Goal: Transaction & Acquisition: Obtain resource

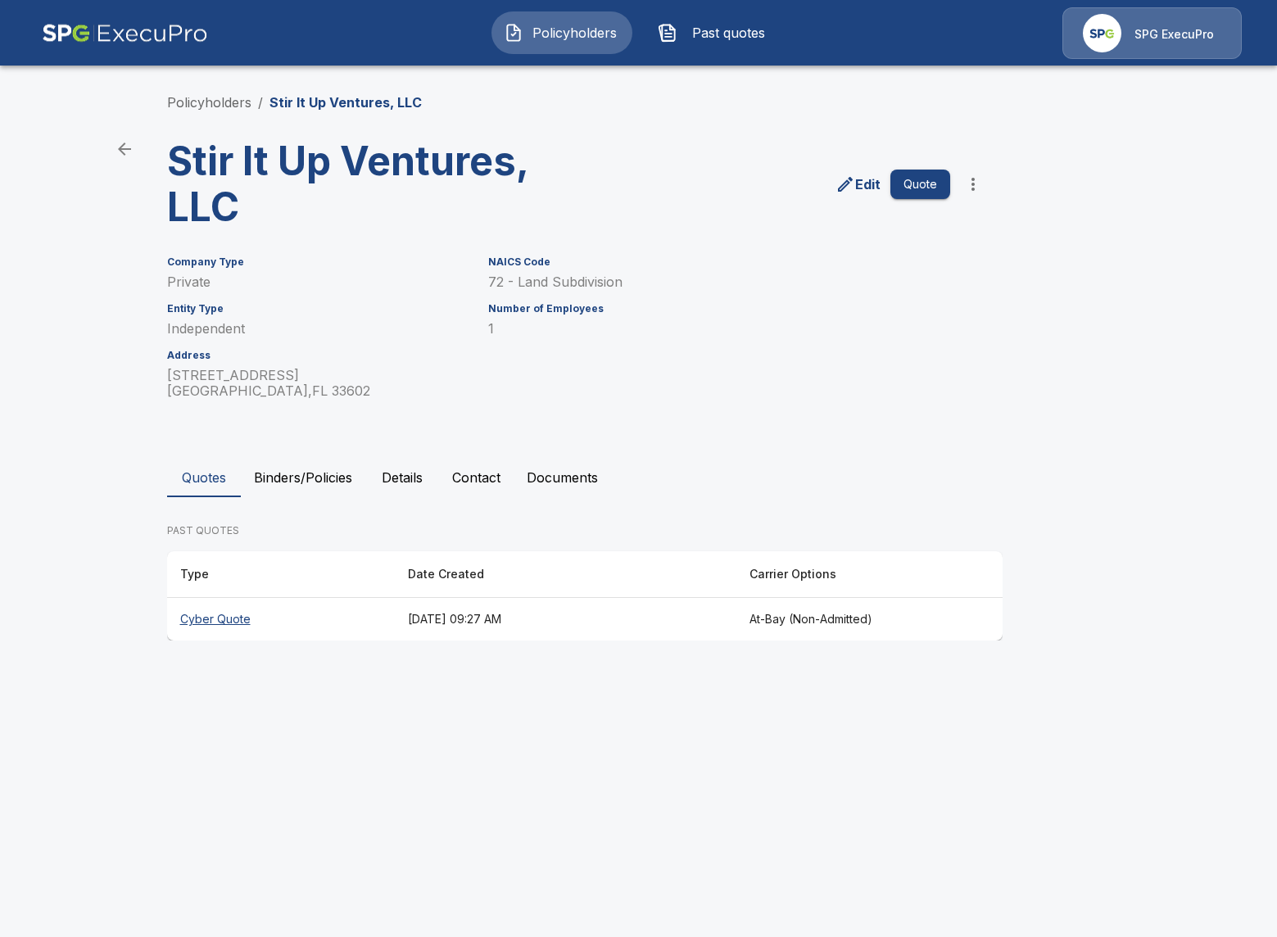
click at [338, 482] on button "Binders/Policies" at bounding box center [303, 477] width 125 height 39
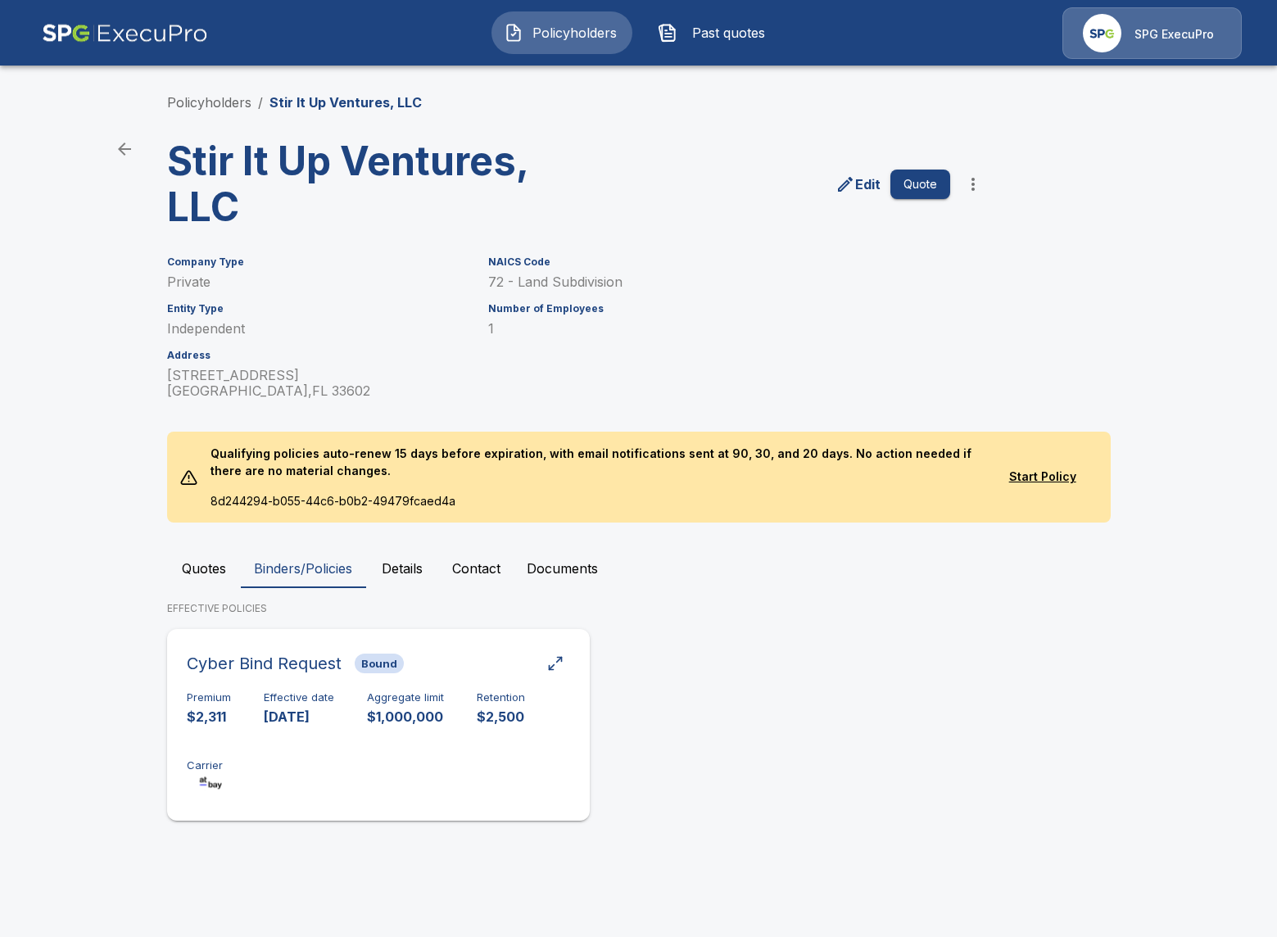
click at [464, 691] on div "Cyber Bind Request Bound Premium $2,311 Effective date [DATE] Aggregate limit $…" at bounding box center [379, 725] width 410 height 179
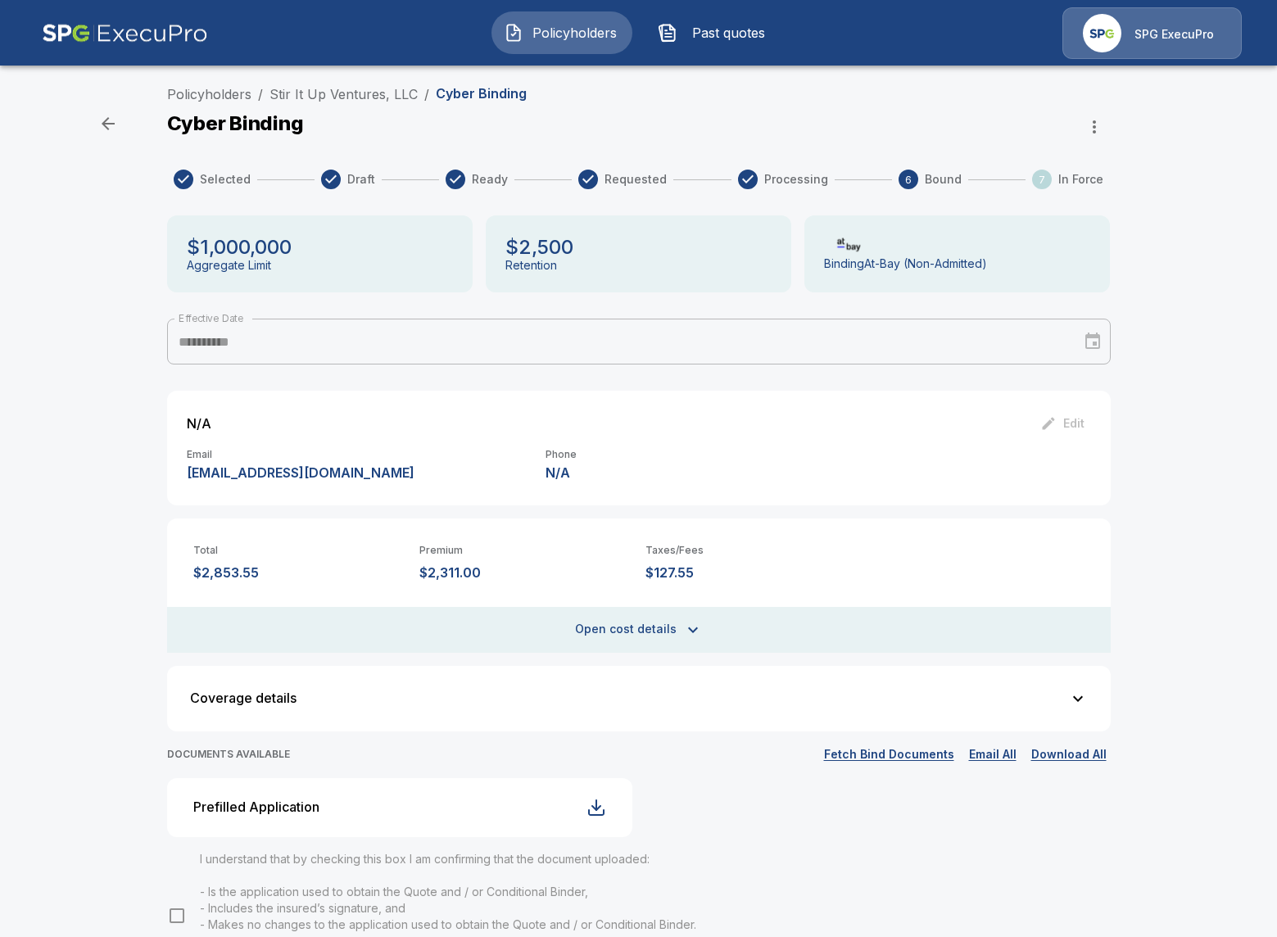
click at [878, 751] on button "Fetch Bind Documents" at bounding box center [889, 755] width 138 height 20
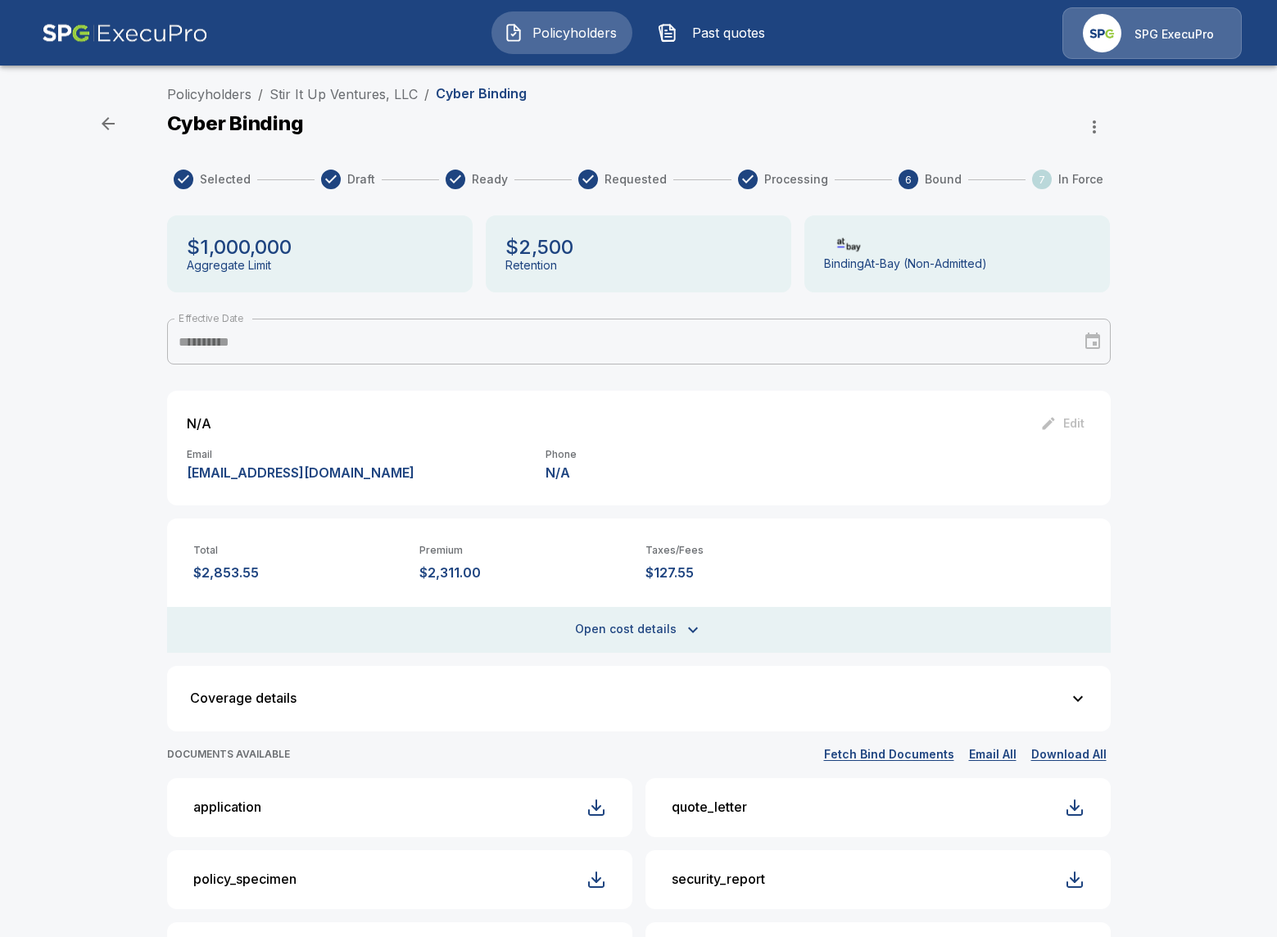
scroll to position [414, 0]
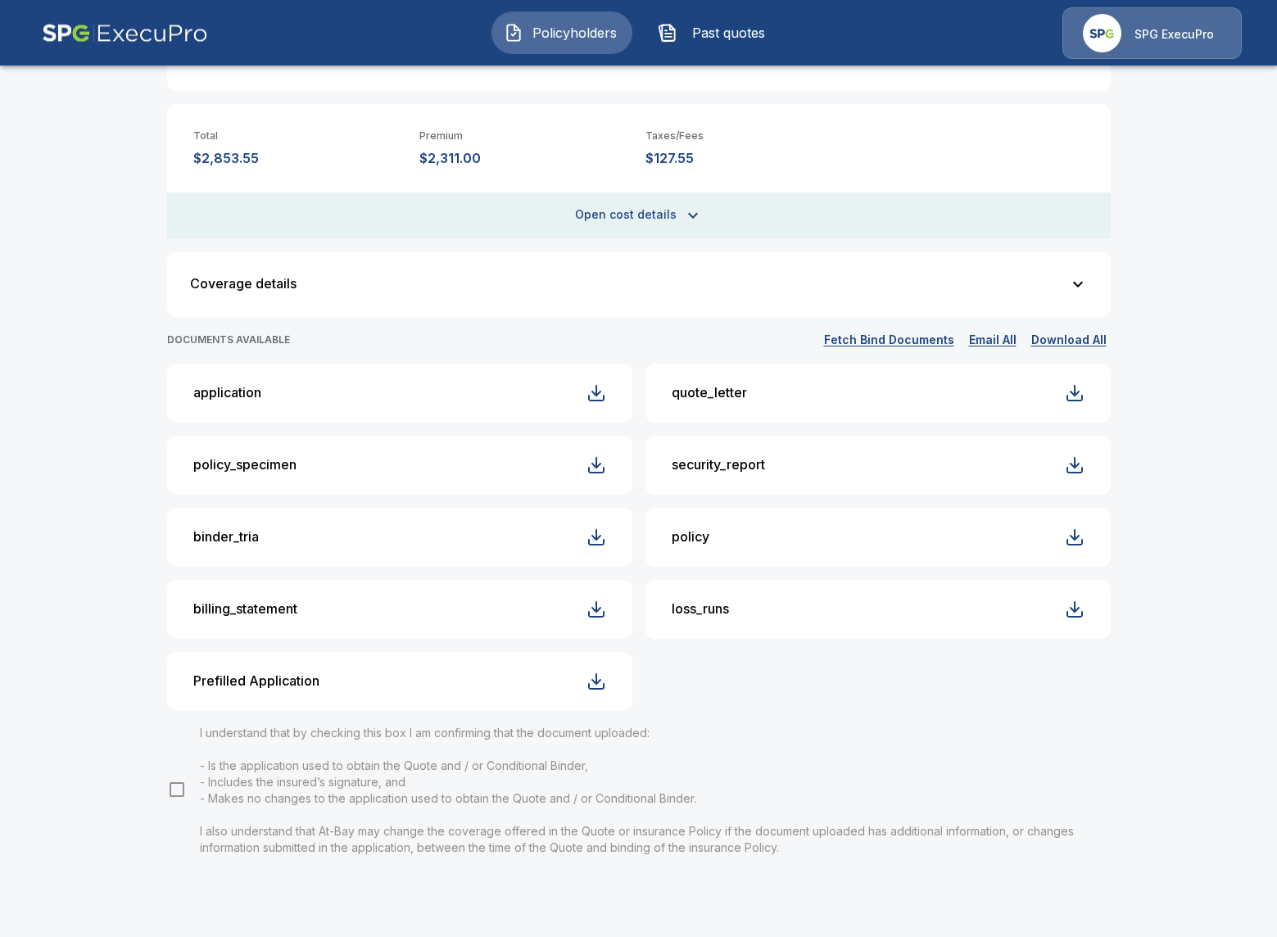
click at [371, 396] on button "application" at bounding box center [399, 393] width 465 height 59
